Goal: Information Seeking & Learning: Learn about a topic

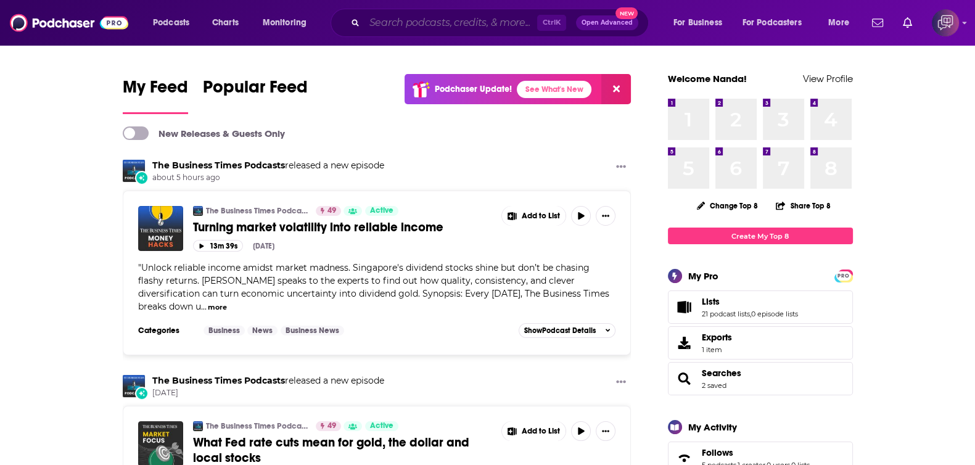
click at [384, 28] on input "Search podcasts, credits, & more..." at bounding box center [450, 23] width 173 height 20
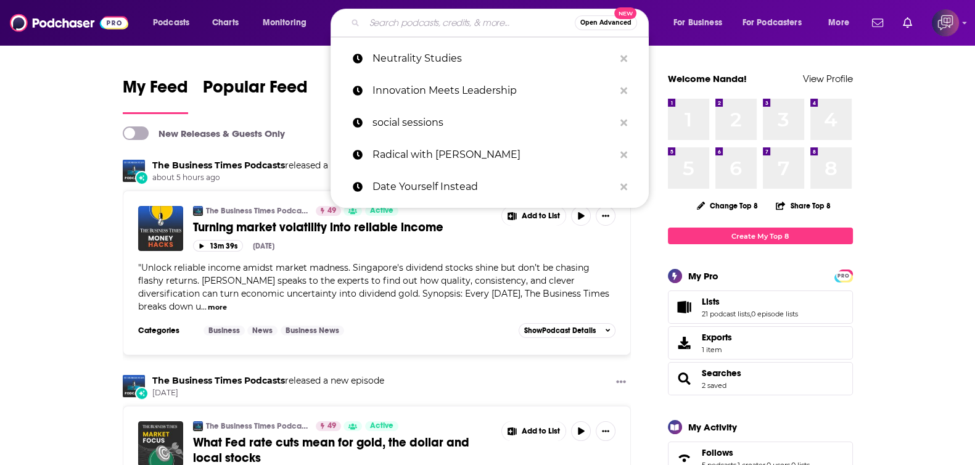
paste input "Neutrality Studies"
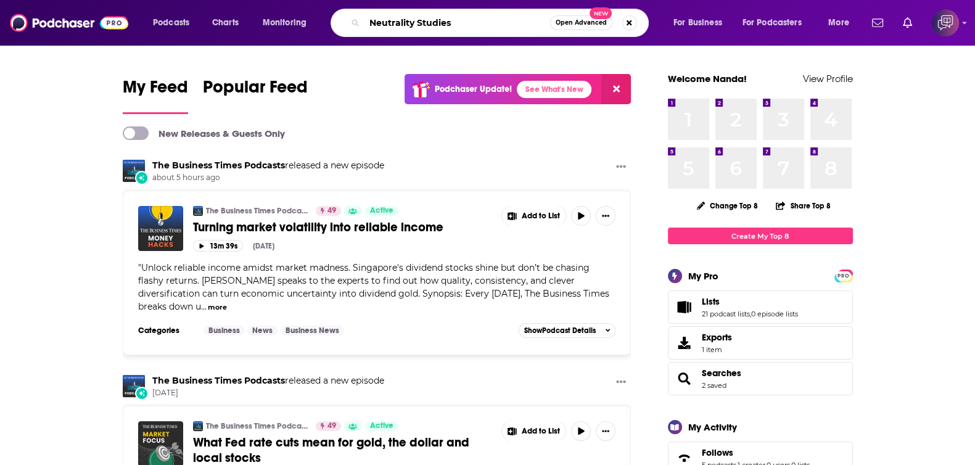
type input "Neutrality Studies"
click at [592, 28] on button "Open Advanced New" at bounding box center [581, 22] width 62 height 15
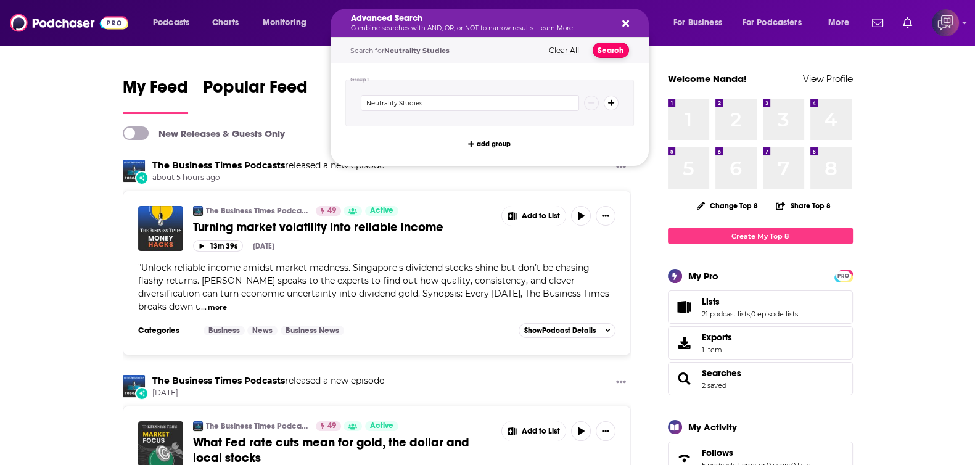
click at [620, 52] on button "Search" at bounding box center [610, 50] width 36 height 15
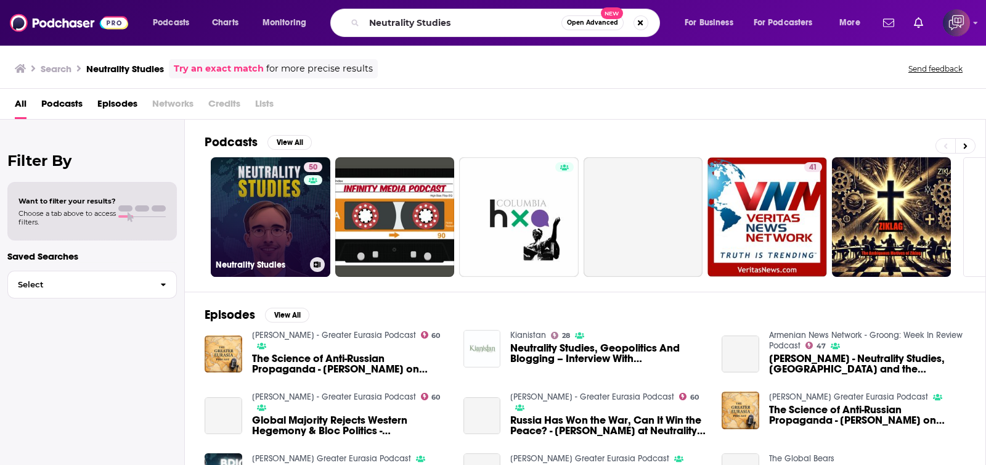
click at [268, 227] on link "50 Neutrality Studies" at bounding box center [271, 217] width 120 height 120
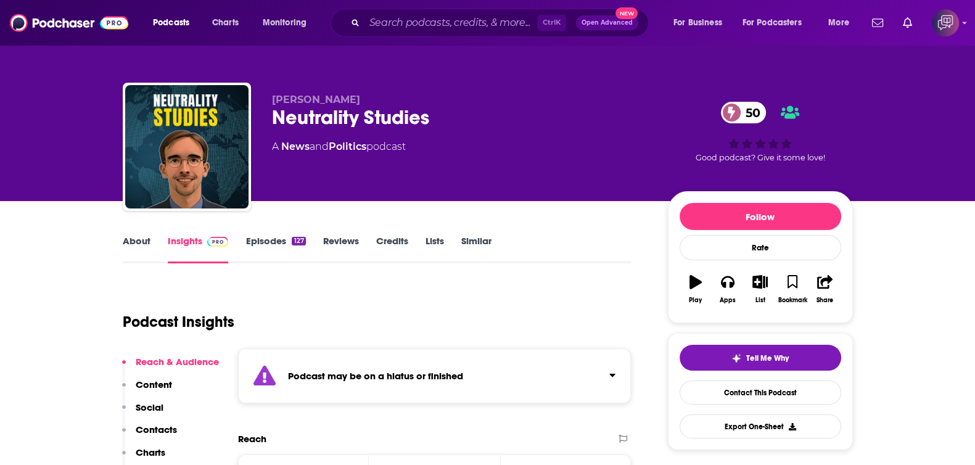
click at [139, 240] on link "About" at bounding box center [137, 249] width 28 height 28
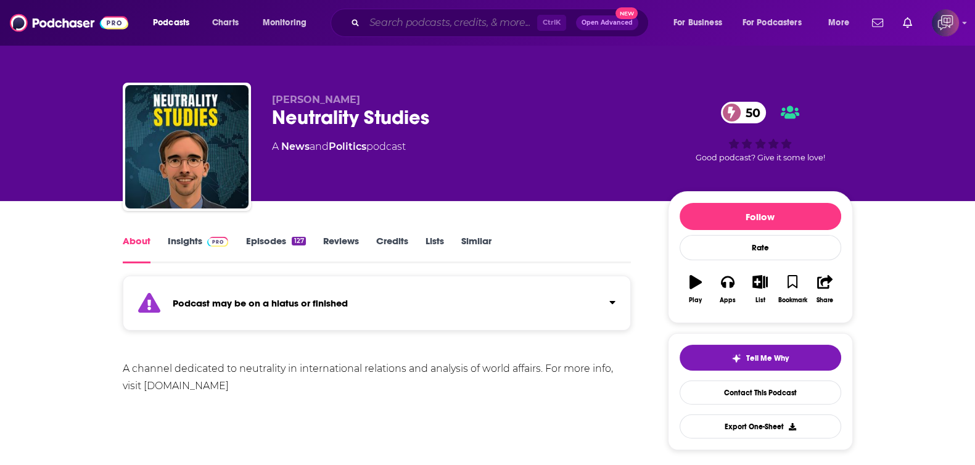
click at [451, 29] on input "Search podcasts, credits, & more..." at bounding box center [450, 23] width 173 height 20
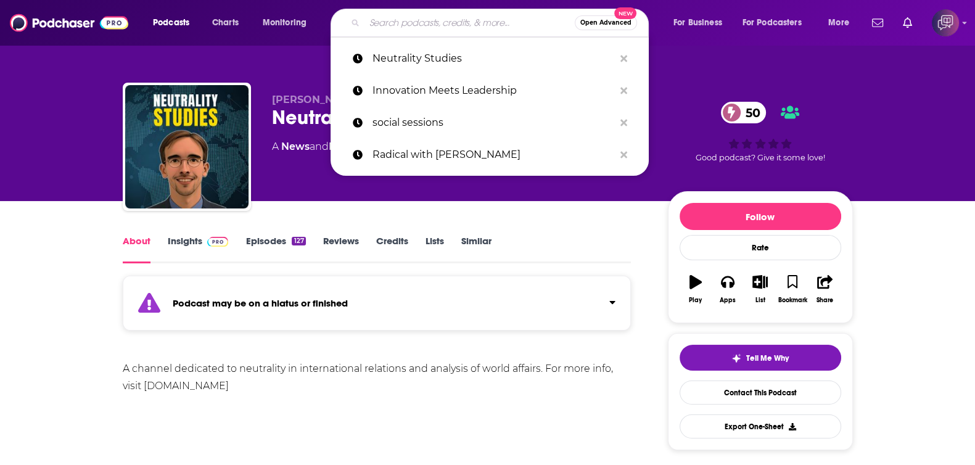
paste input "The Soul Horizon"
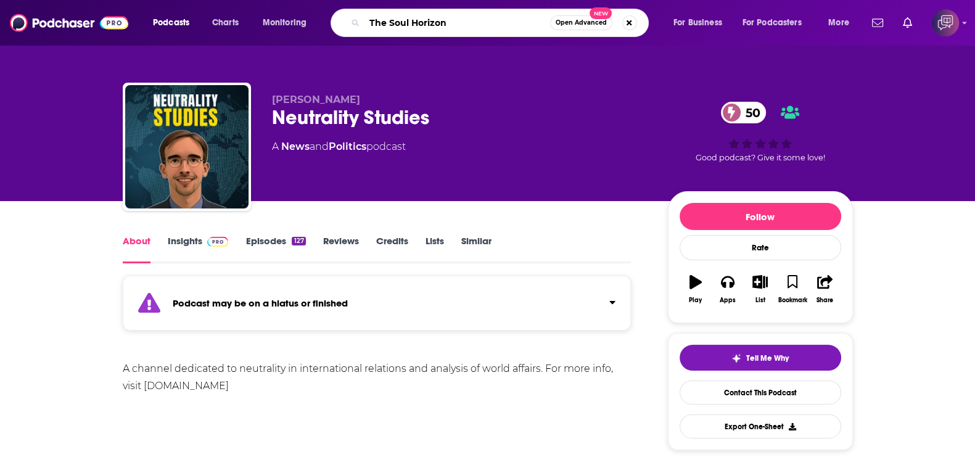
type input "The Soul Horizon"
click at [579, 21] on span "Open Advanced" at bounding box center [580, 23] width 51 height 6
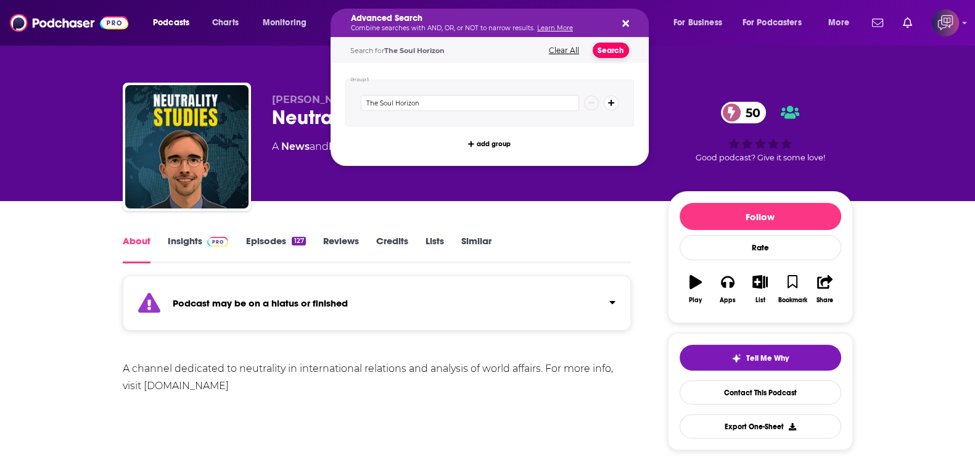
click at [614, 52] on button "Search" at bounding box center [610, 50] width 36 height 15
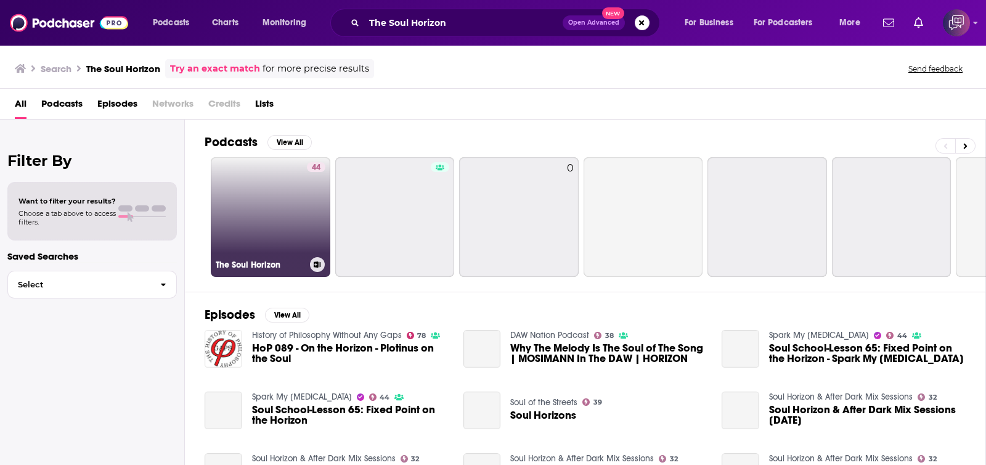
click at [276, 214] on link "44 The Soul Horizon" at bounding box center [271, 217] width 120 height 120
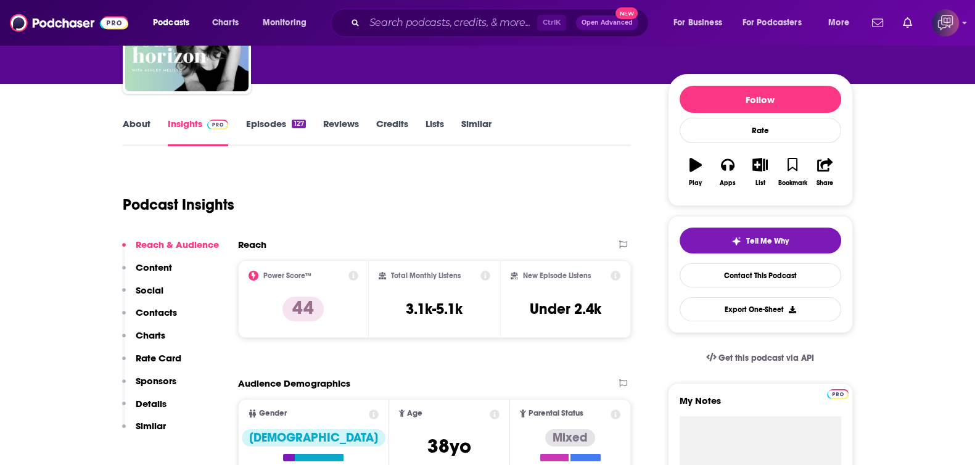
scroll to position [231, 0]
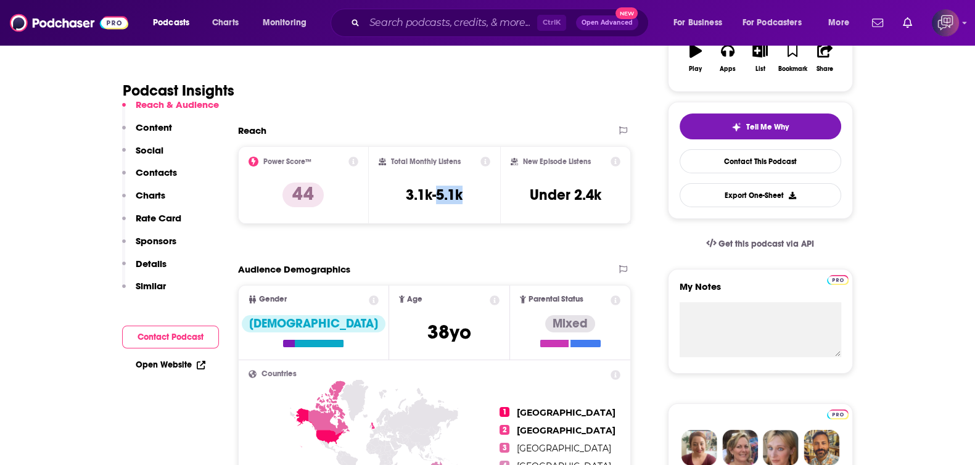
drag, startPoint x: 436, startPoint y: 197, endPoint x: 470, endPoint y: 197, distance: 33.3
click at [470, 197] on div "Total Monthly Listens 3.1k-5.1k" at bounding box center [434, 185] width 112 height 57
drag, startPoint x: 603, startPoint y: 191, endPoint x: 574, endPoint y: 192, distance: 29.6
click at [574, 192] on div "New Episode Listens Under 2.4k" at bounding box center [565, 185] width 110 height 57
copy h3 "2.4k"
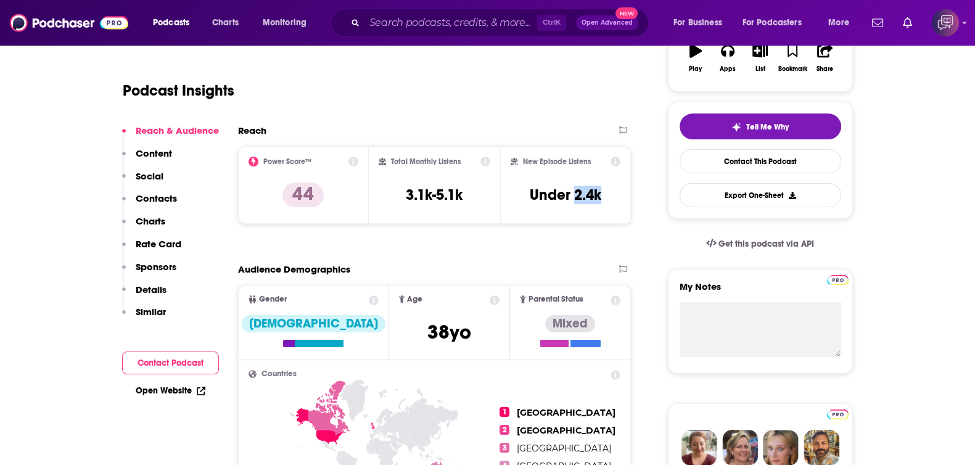
scroll to position [308, 0]
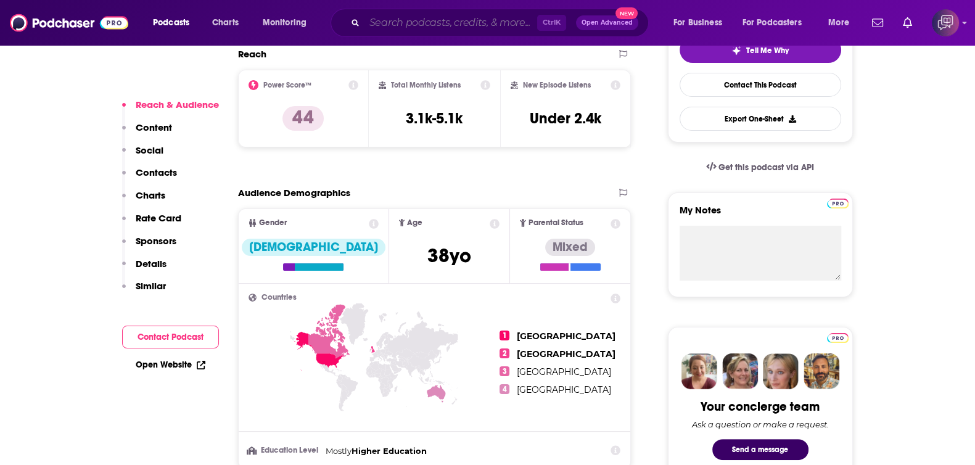
click at [459, 28] on input "Search podcasts, credits, & more..." at bounding box center [450, 23] width 173 height 20
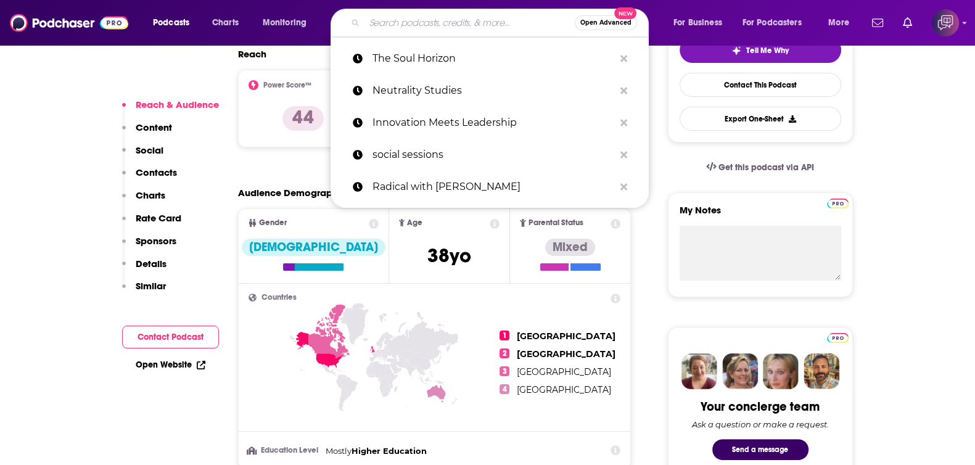
paste input "The Global Gambit"
type input "The Global Gambit"
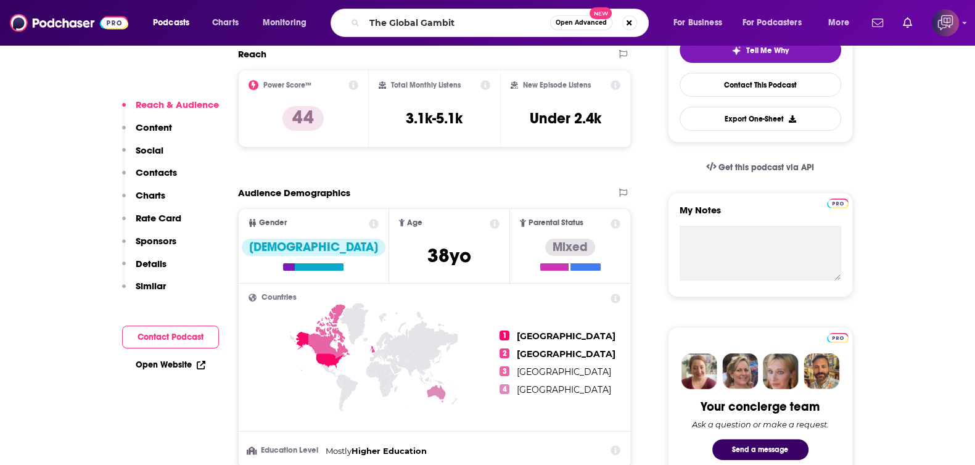
click at [580, 25] on span "Open Advanced" at bounding box center [580, 23] width 51 height 6
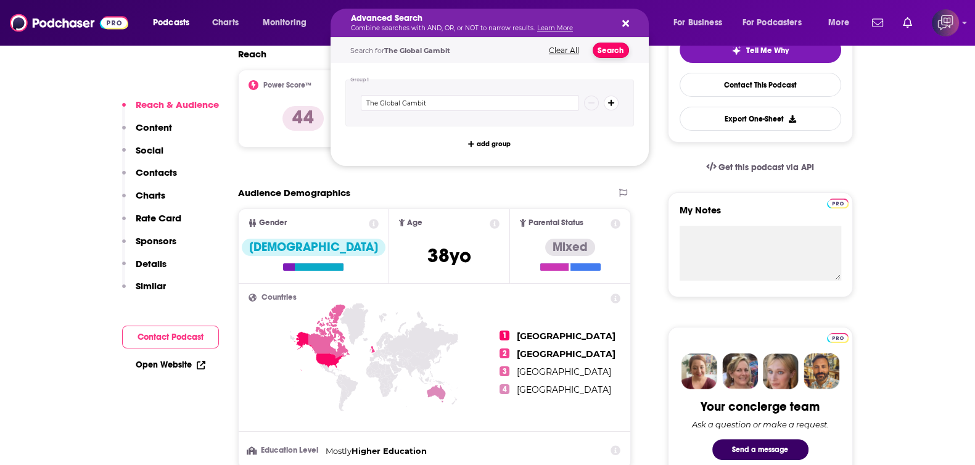
click at [620, 48] on button "Search" at bounding box center [610, 50] width 36 height 15
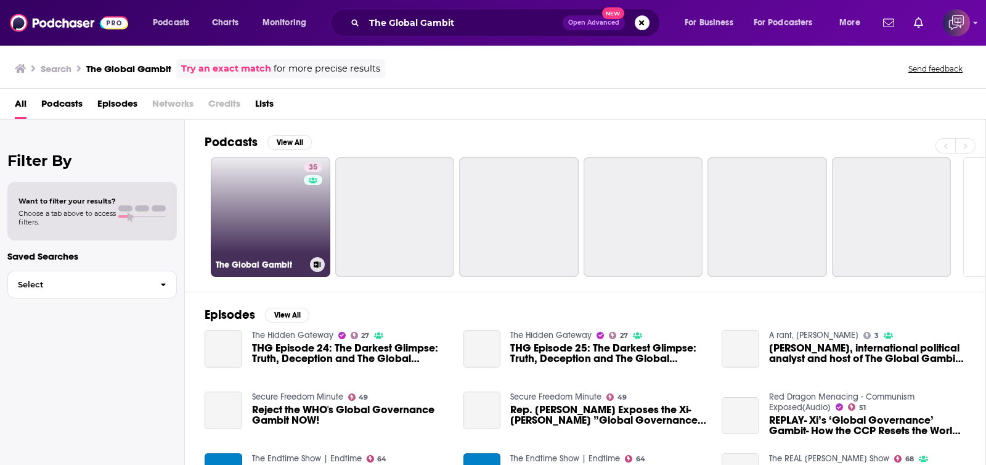
click at [283, 236] on link "35 The Global Gambit" at bounding box center [271, 217] width 120 height 120
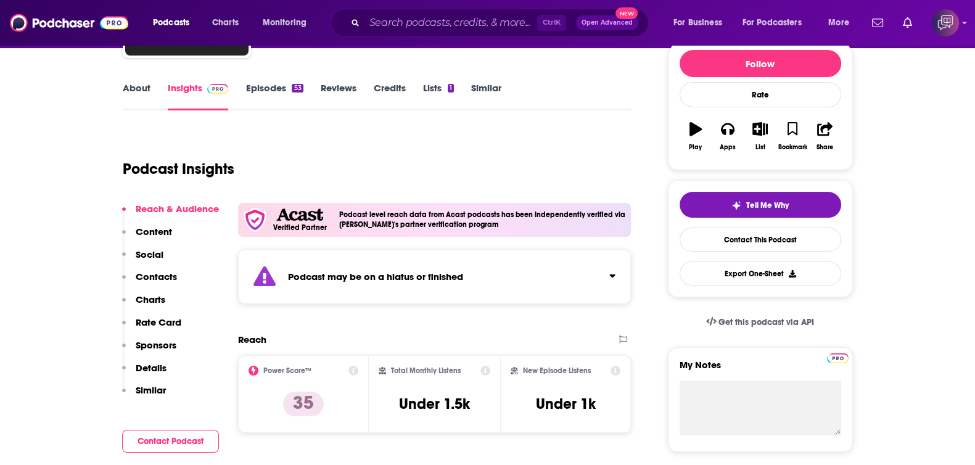
scroll to position [153, 0]
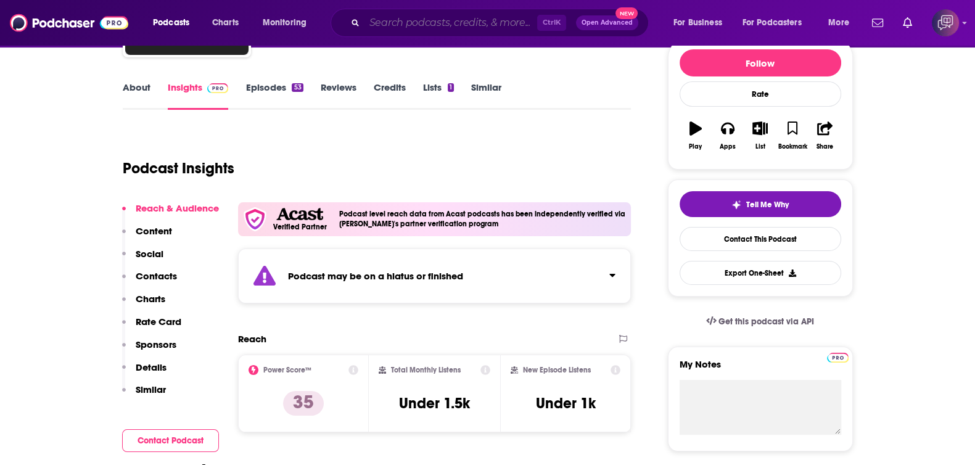
click at [476, 19] on input "Search podcasts, credits, & more..." at bounding box center [450, 23] width 173 height 20
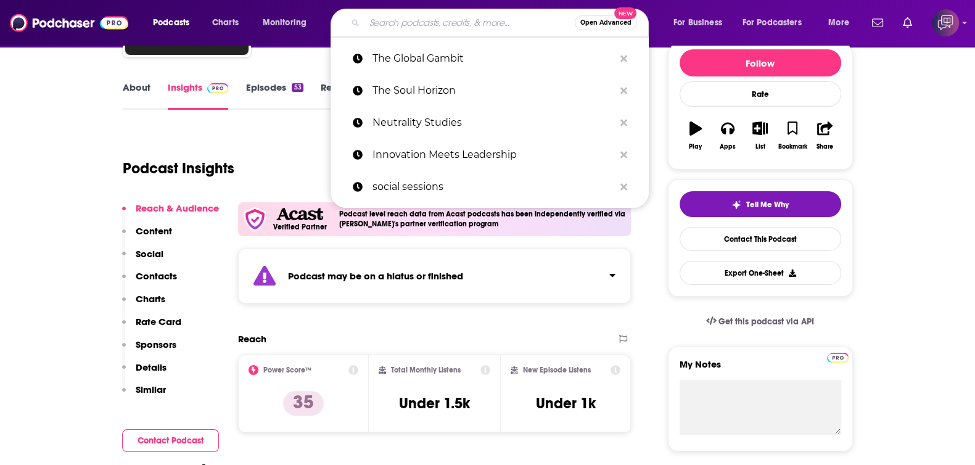
paste input "Fully Alive"
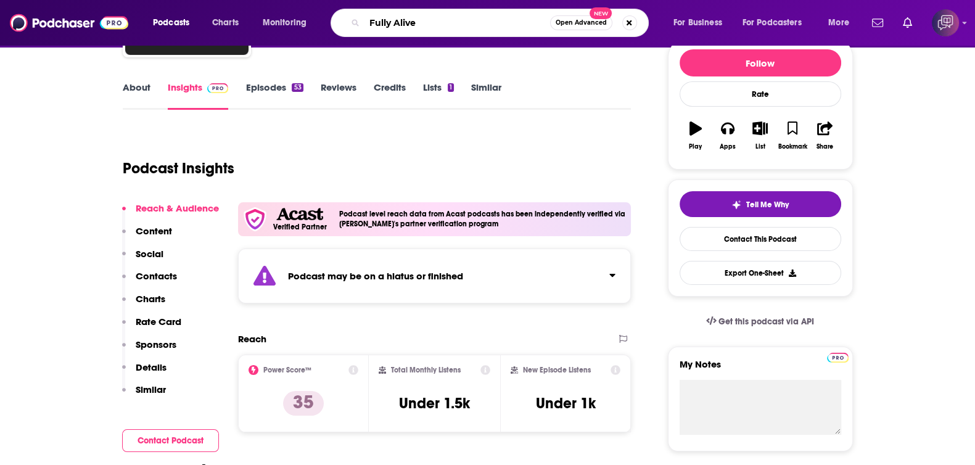
type input "Fully Alive"
click at [575, 20] on span "Open Advanced" at bounding box center [580, 23] width 51 height 6
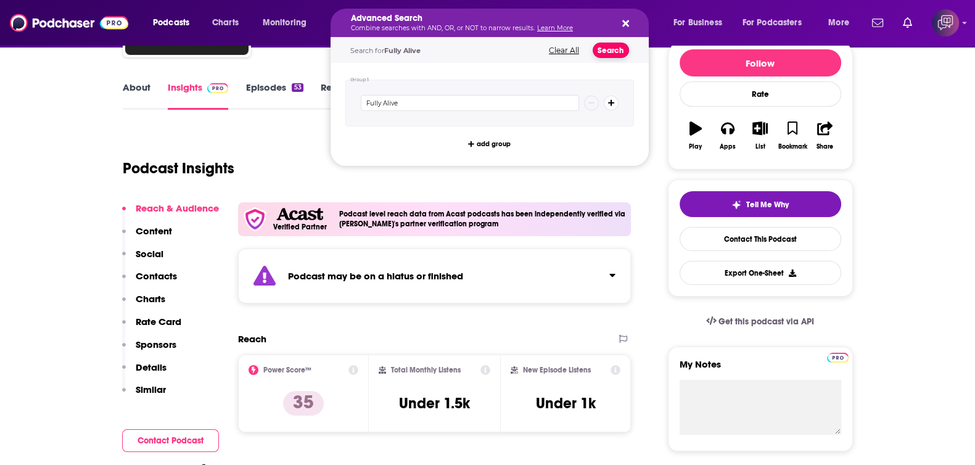
click at [604, 48] on button "Search" at bounding box center [610, 50] width 36 height 15
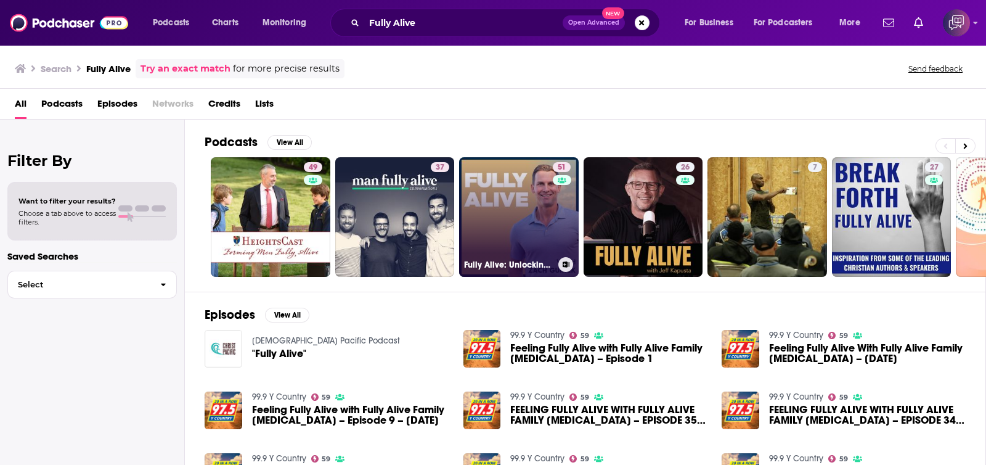
click at [503, 202] on link "51 Fully Alive: Unlocking the secrets to your healthier, happier, longer life" at bounding box center [519, 217] width 120 height 120
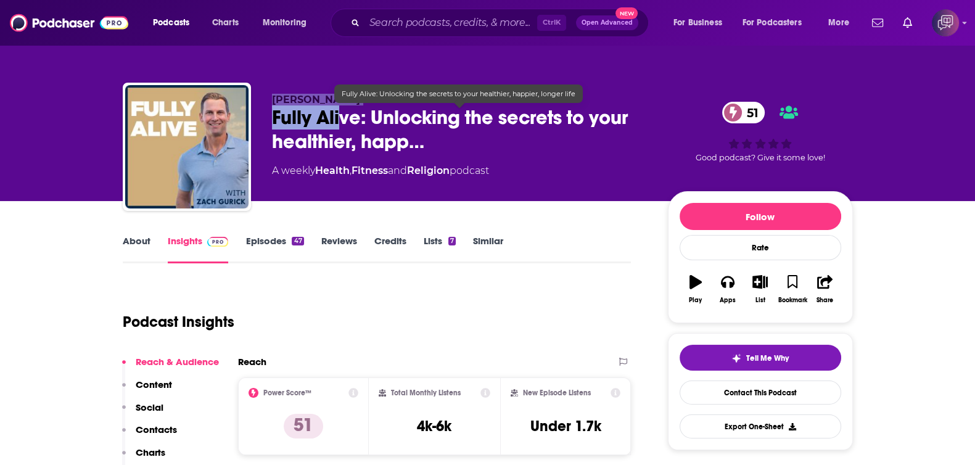
drag, startPoint x: 264, startPoint y: 106, endPoint x: 345, endPoint y: 118, distance: 82.3
click at [345, 118] on div "[PERSON_NAME] Fully Alive: Unlocking the secrets to your healthier, happ… 51 A …" at bounding box center [488, 149] width 730 height 133
click at [305, 129] on span "Fully Alive: Unlocking the secrets to your healthier, happ…" at bounding box center [460, 129] width 376 height 48
drag, startPoint x: 271, startPoint y: 121, endPoint x: 317, endPoint y: 121, distance: 46.2
click at [312, 121] on div "[PERSON_NAME] Fully Alive: Unlocking the secrets to your healthier, happ… 51 A …" at bounding box center [488, 149] width 730 height 133
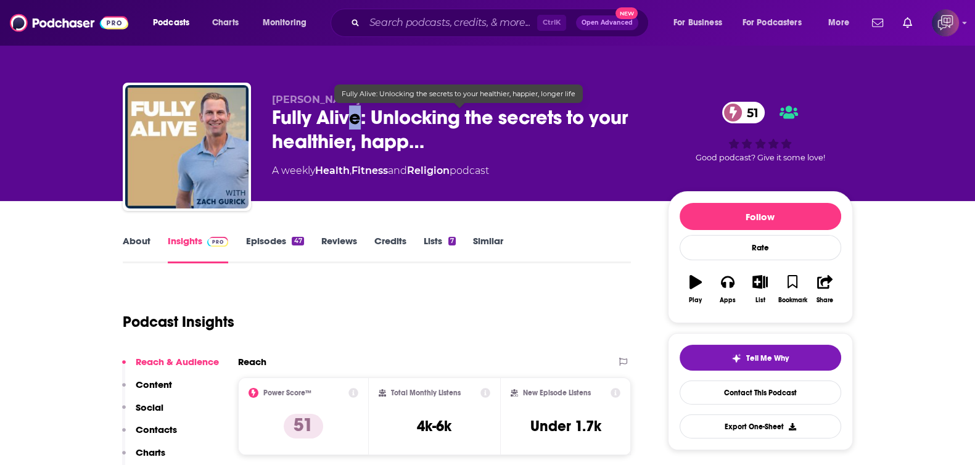
drag, startPoint x: 348, startPoint y: 124, endPoint x: 360, endPoint y: 125, distance: 11.7
click at [360, 125] on span "Fully Alive: Unlocking the secrets to your healthier, happ…" at bounding box center [460, 129] width 376 height 48
click at [359, 126] on span "Fully Alive: Unlocking the secrets to your healthier, happ…" at bounding box center [460, 129] width 376 height 48
drag, startPoint x: 361, startPoint y: 121, endPoint x: 274, endPoint y: 124, distance: 86.3
click at [274, 124] on span "Fully Alive: Unlocking the secrets to your healthier, happ…" at bounding box center [460, 129] width 376 height 48
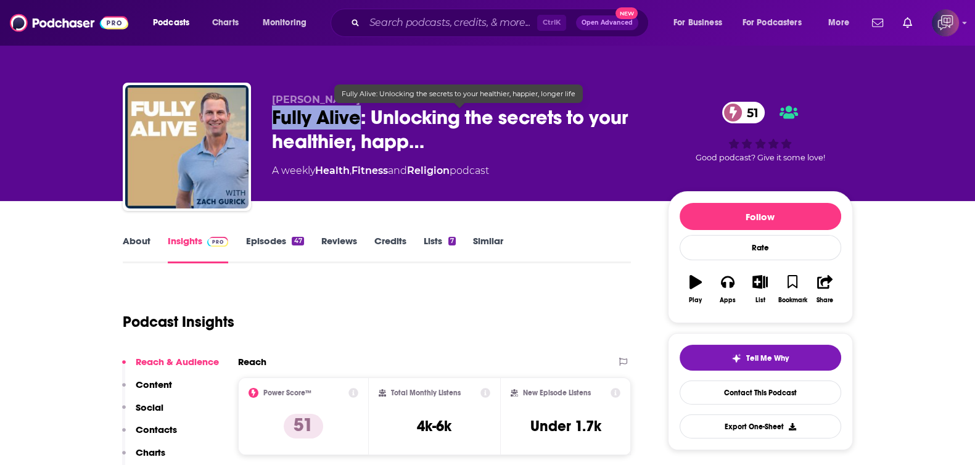
copy h2 "Fully Alive"
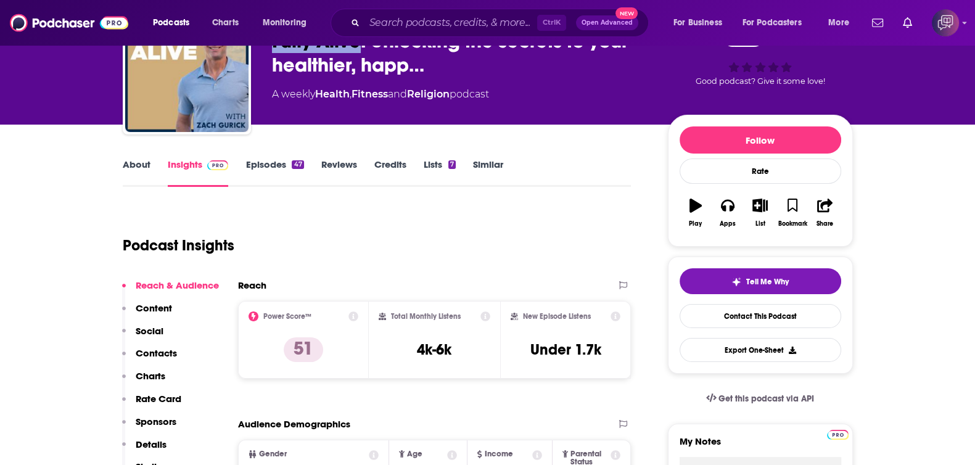
scroll to position [231, 0]
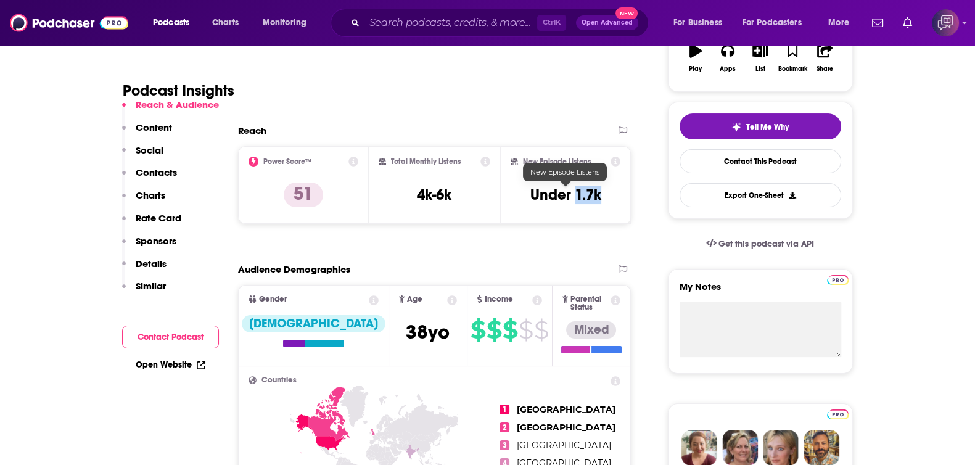
drag, startPoint x: 612, startPoint y: 192, endPoint x: 572, endPoint y: 197, distance: 40.4
click at [572, 197] on div "New Episode Listens Under 1.7k" at bounding box center [565, 185] width 110 height 57
copy h3 "1.7k"
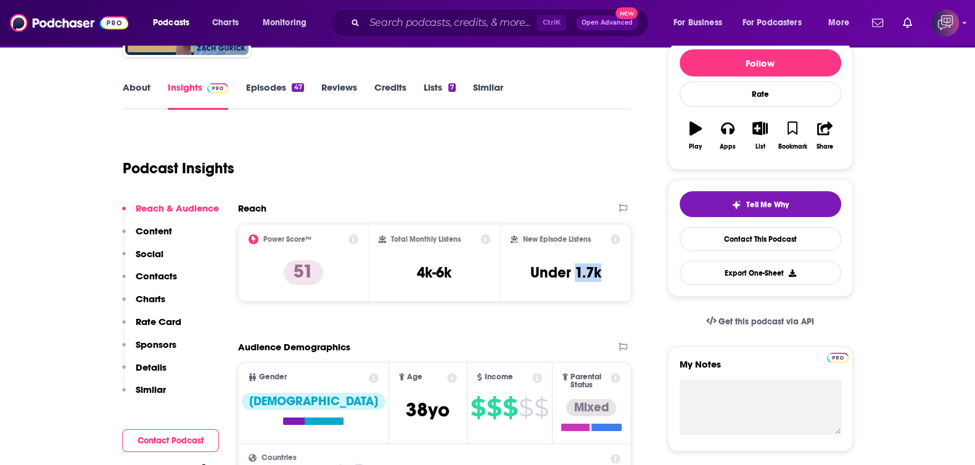
scroll to position [0, 0]
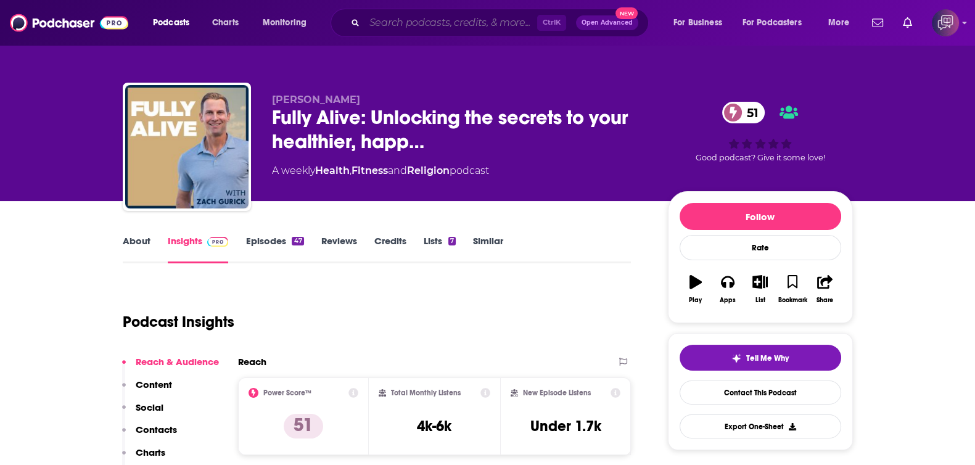
click at [441, 17] on input "Search podcasts, credits, & more..." at bounding box center [450, 23] width 173 height 20
paste input "The Beautiful Idea"
type input "The Beautiful Idea"
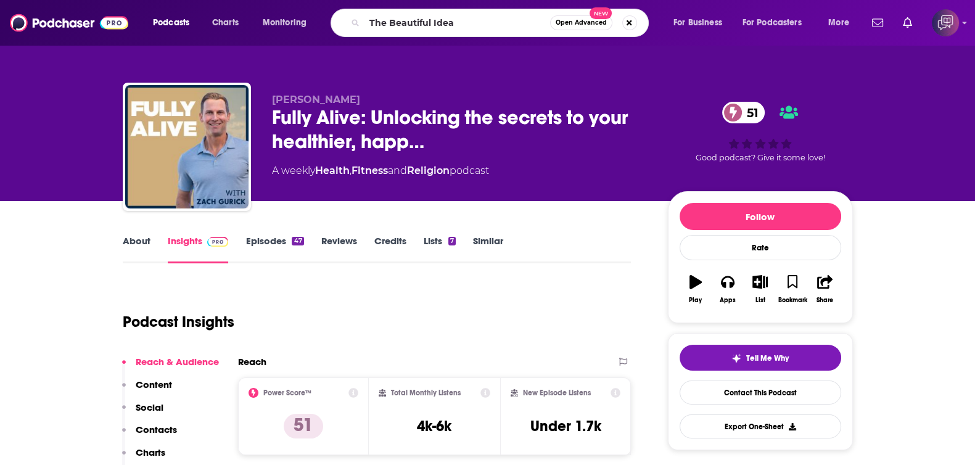
click at [568, 17] on button "Open Advanced New" at bounding box center [581, 22] width 62 height 15
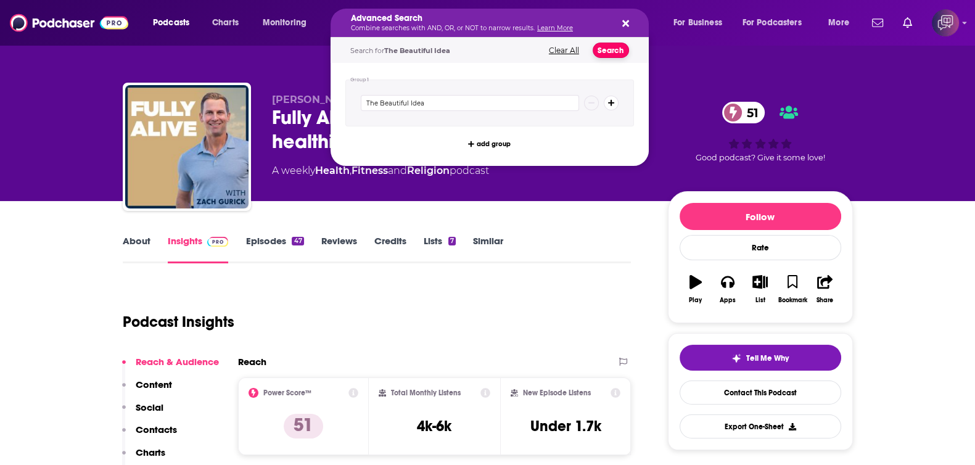
click at [611, 50] on button "Search" at bounding box center [610, 50] width 36 height 15
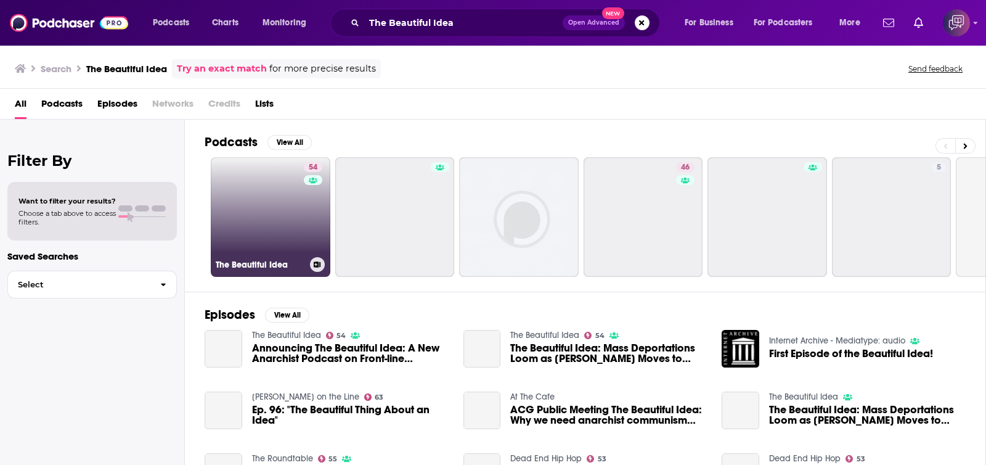
click at [296, 223] on link "54 The Beautiful Idea" at bounding box center [271, 217] width 120 height 120
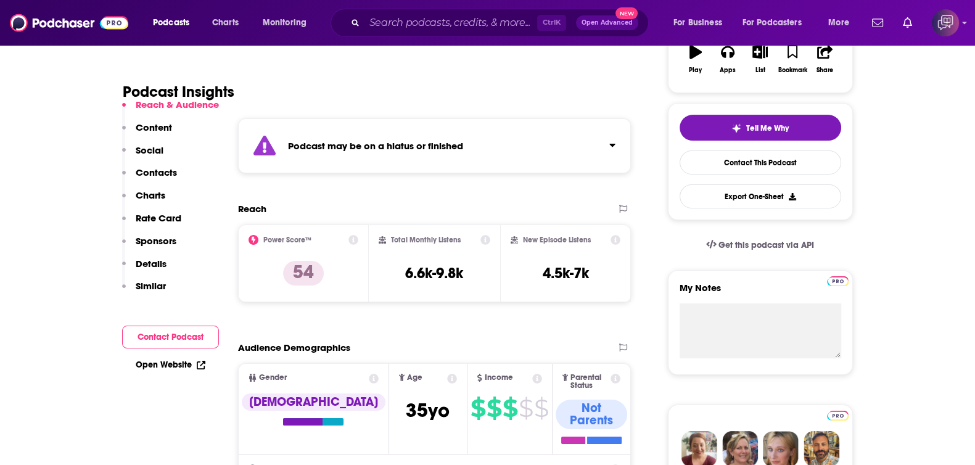
scroll to position [231, 0]
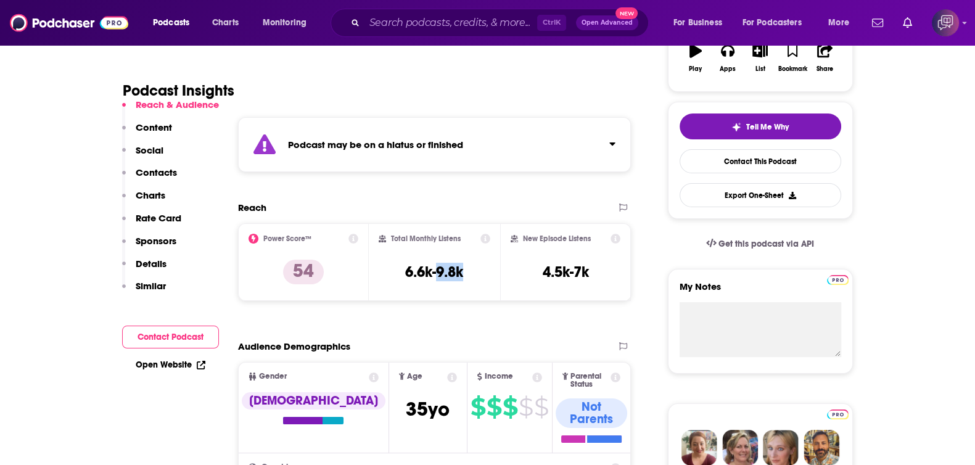
drag, startPoint x: 438, startPoint y: 269, endPoint x: 481, endPoint y: 270, distance: 43.2
click at [481, 270] on div "Total Monthly Listens 6.6k-9.8k" at bounding box center [434, 262] width 112 height 57
copy h3 "9.8k"
click at [586, 248] on div "New Episode Listens 4.5k-7k" at bounding box center [565, 262] width 110 height 57
drag, startPoint x: 603, startPoint y: 270, endPoint x: 576, endPoint y: 272, distance: 27.2
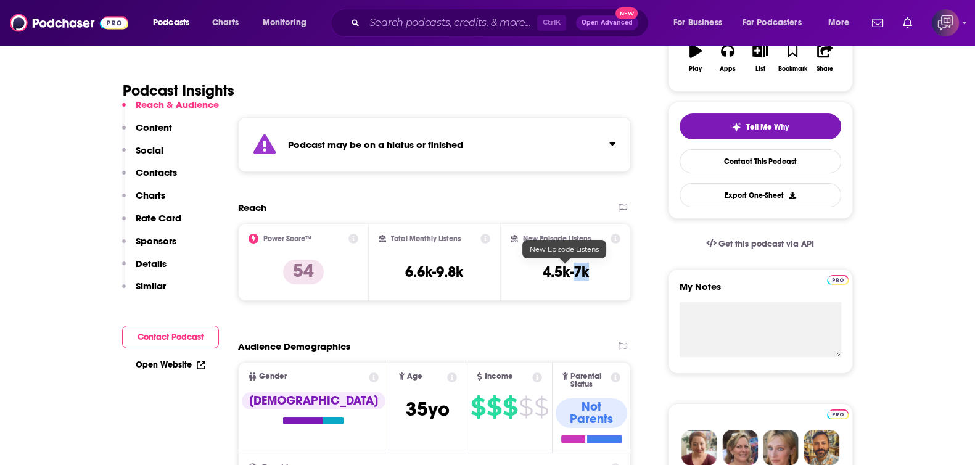
click at [576, 272] on div "New Episode Listens 4.5k-7k" at bounding box center [565, 262] width 110 height 57
copy h3 "7k"
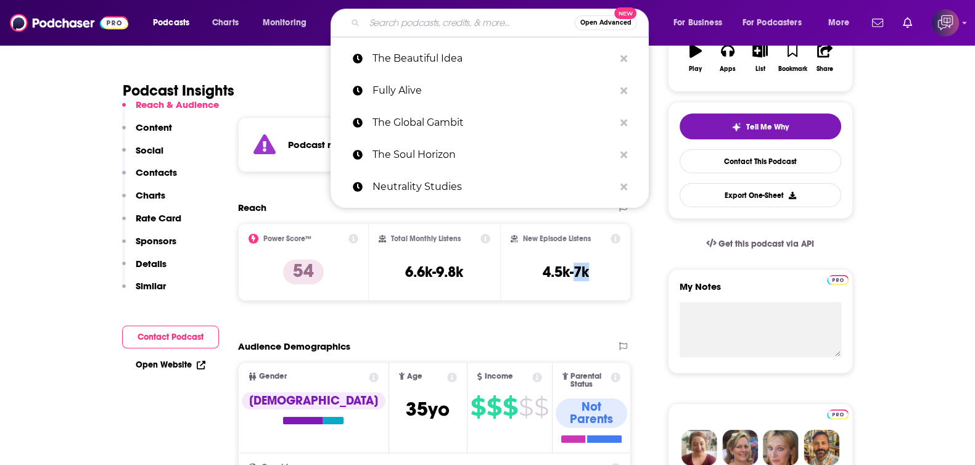
click at [488, 24] on input "Search podcasts, credits, & more..." at bounding box center [469, 23] width 210 height 20
paste input "Women in [GEOGRAPHIC_DATA]"
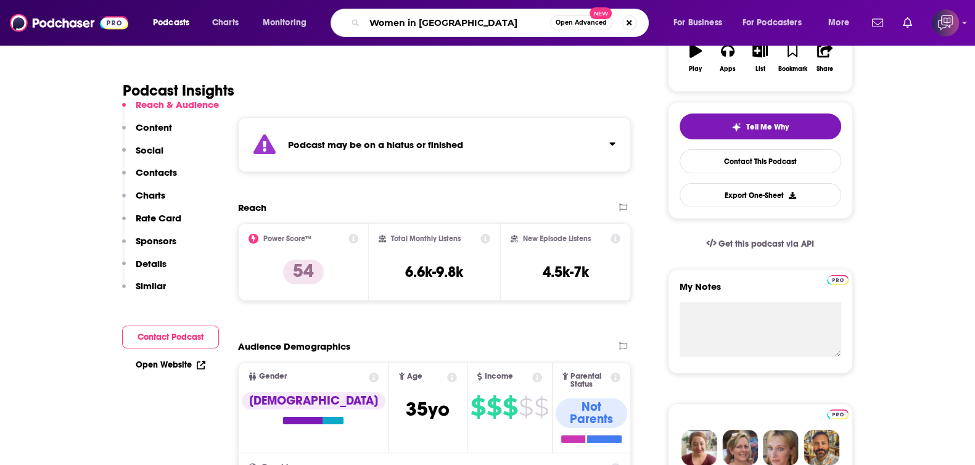
type input "Women in [GEOGRAPHIC_DATA]"
click at [587, 27] on button "Open Advanced New" at bounding box center [581, 22] width 62 height 15
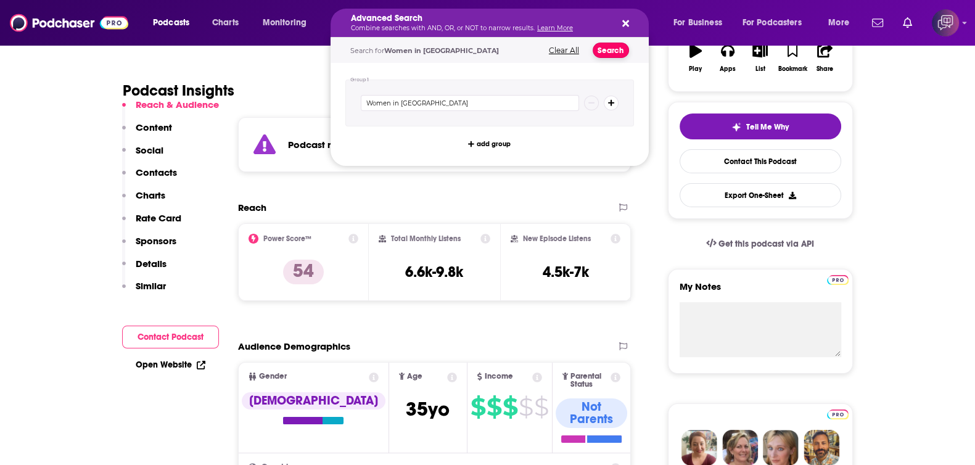
click at [620, 46] on button "Search" at bounding box center [610, 50] width 36 height 15
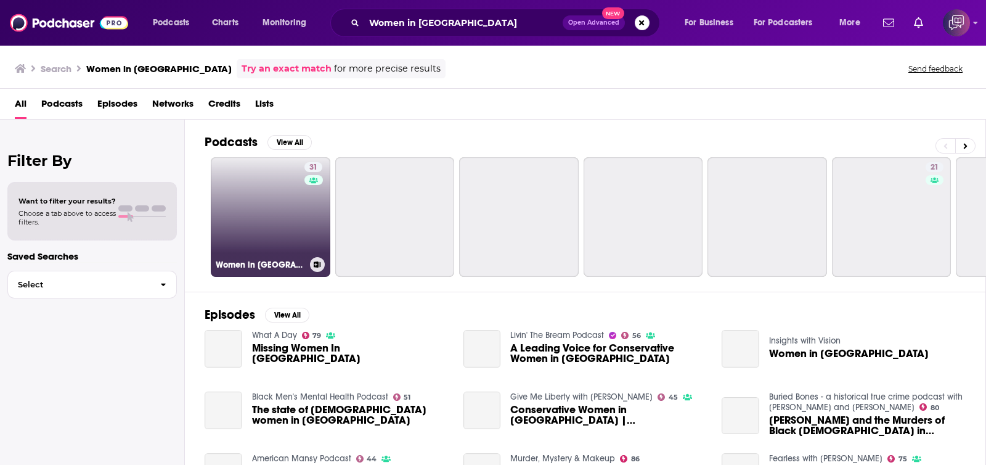
click at [279, 194] on link "31 Women in [GEOGRAPHIC_DATA]" at bounding box center [271, 217] width 120 height 120
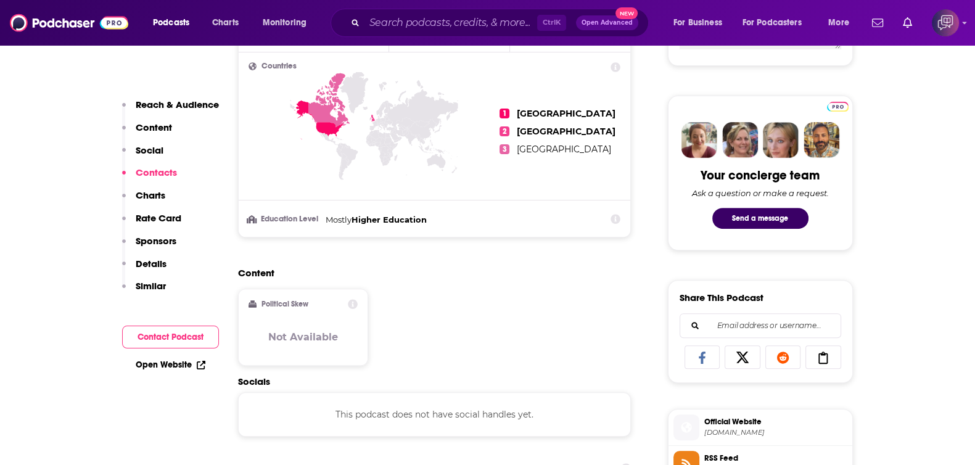
scroll to position [848, 0]
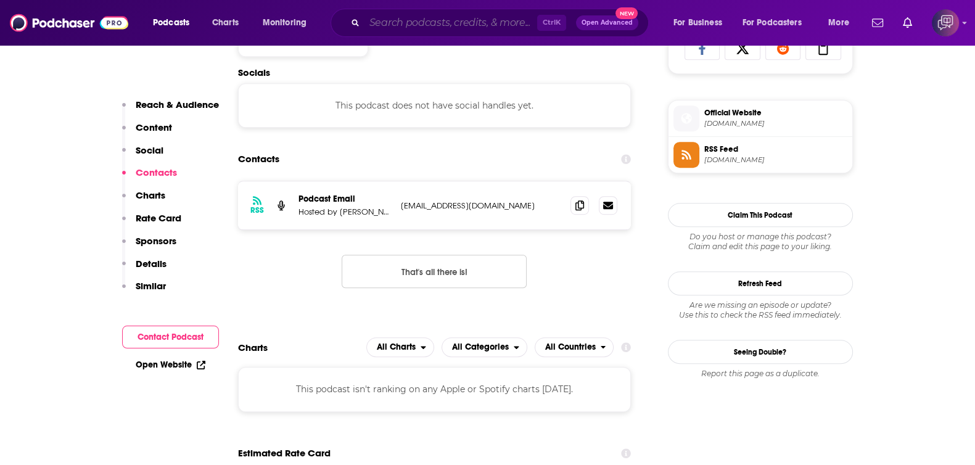
click at [516, 29] on input "Search podcasts, credits, & more..." at bounding box center [450, 23] width 173 height 20
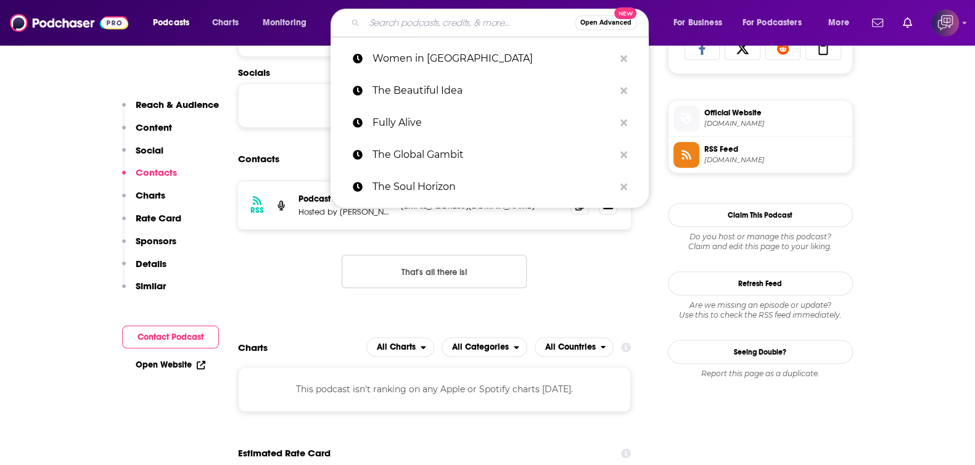
paste input "The Powerful Introvert Podcast"
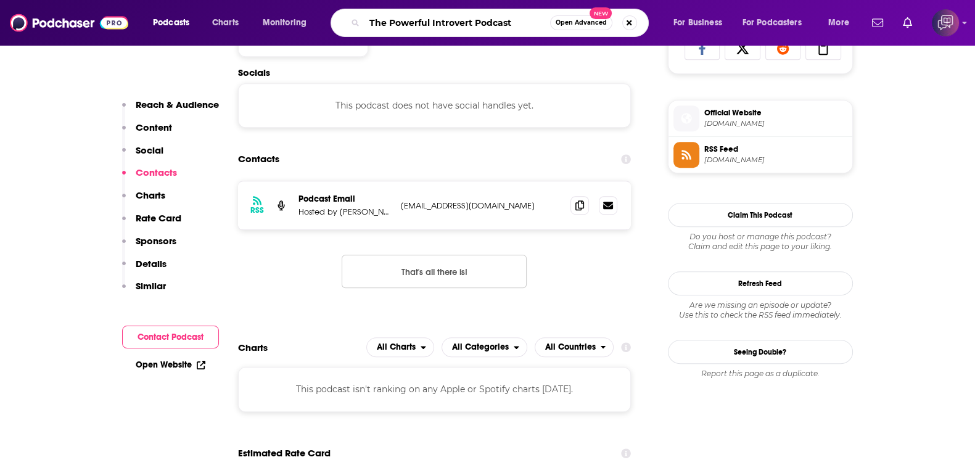
type input "The Powerful Introvert Podcast"
click at [589, 20] on span "Open Advanced" at bounding box center [580, 23] width 51 height 6
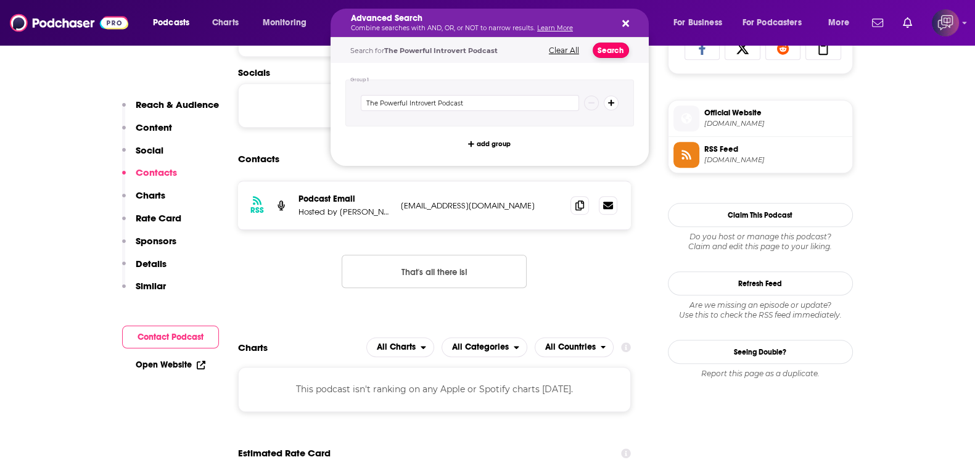
click at [613, 52] on button "Search" at bounding box center [610, 50] width 36 height 15
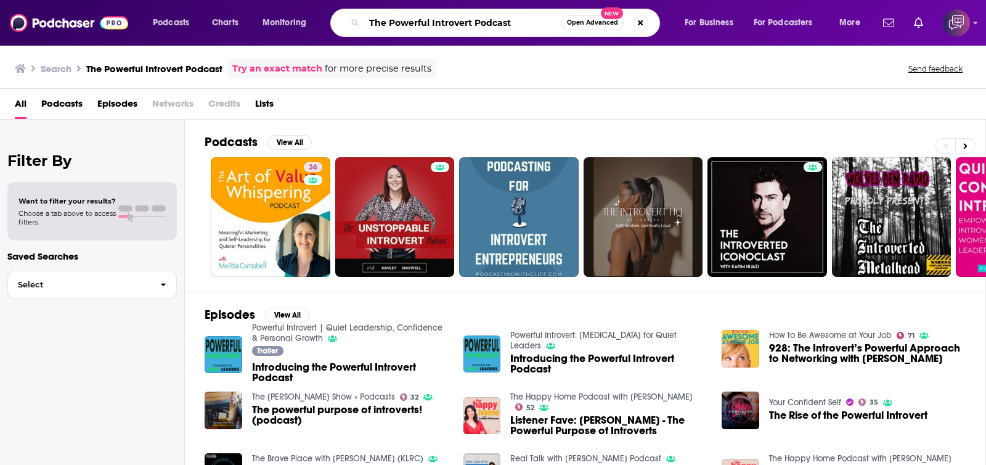
click at [481, 18] on input "The Powerful Introvert Podcast" at bounding box center [462, 23] width 197 height 20
drag, startPoint x: 507, startPoint y: 19, endPoint x: 392, endPoint y: 18, distance: 114.7
click at [198, 5] on div "Podcasts Charts Monitoring The Powerful Introvert Podcast Open Advanced New For…" at bounding box center [493, 23] width 986 height 46
paste input "Search podcasts, credits, & more..."
click at [472, 24] on input "The Powerful Introvert" at bounding box center [462, 23] width 197 height 20
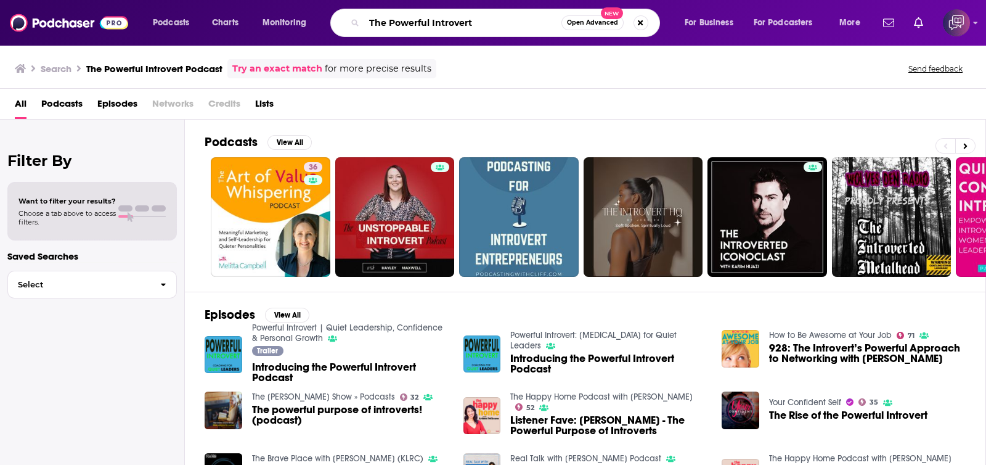
drag, startPoint x: 390, startPoint y: 23, endPoint x: 339, endPoint y: 20, distance: 50.6
click at [339, 20] on div "The Powerful Introvert Open Advanced New" at bounding box center [495, 23] width 330 height 28
type input "Powerful Introvert"
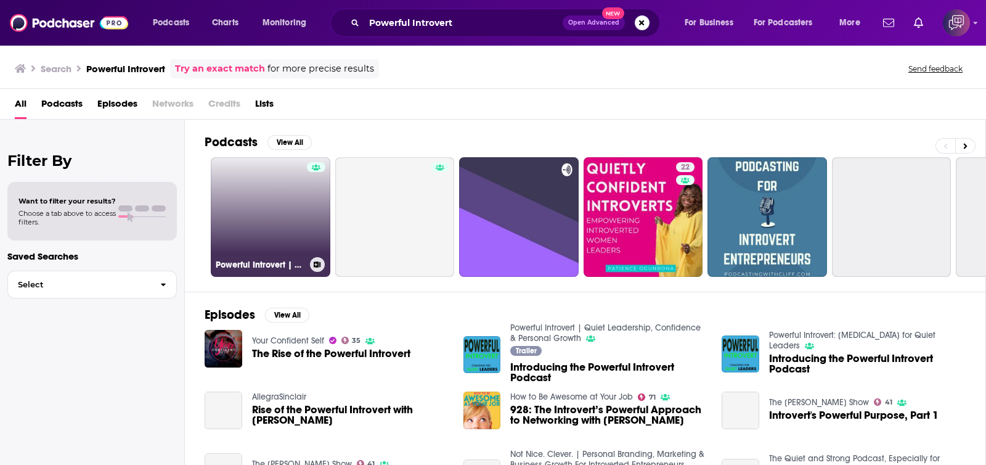
click at [271, 220] on link "Powerful Introvert | Quiet Leadership, Confidence & Personal Growth" at bounding box center [271, 217] width 120 height 120
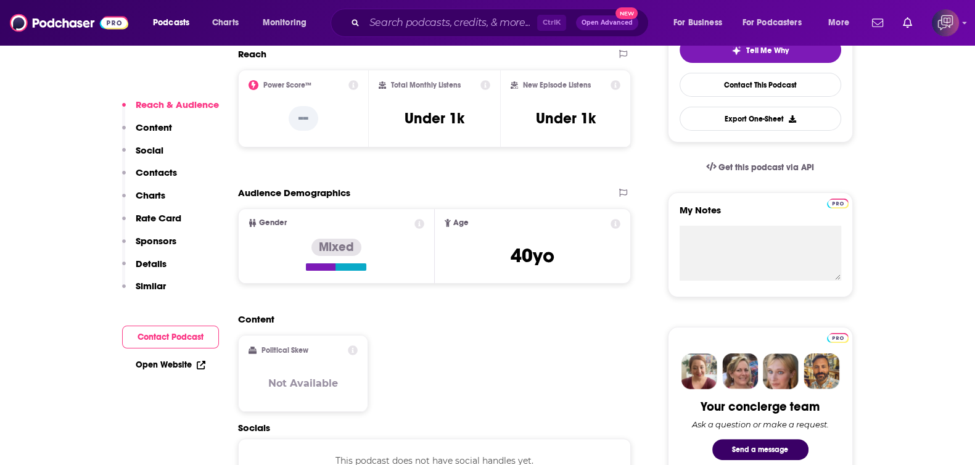
scroll to position [693, 0]
